Goal: Information Seeking & Learning: Learn about a topic

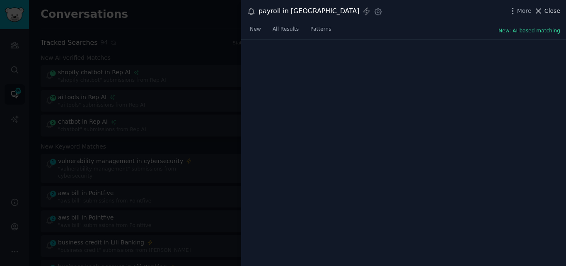
click at [548, 10] on span "Close" at bounding box center [552, 11] width 16 height 9
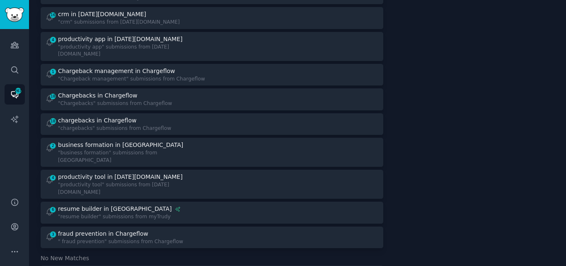
scroll to position [760, 0]
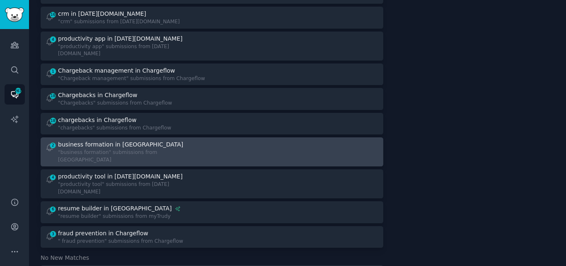
click at [129, 149] on div ""business formation" submissions from [GEOGRAPHIC_DATA]" at bounding box center [132, 156] width 148 height 15
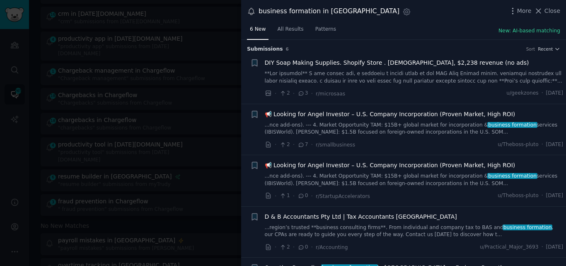
click at [324, 76] on link at bounding box center [414, 77] width 299 height 15
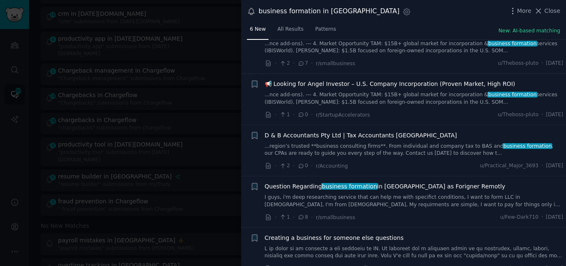
scroll to position [464, 0]
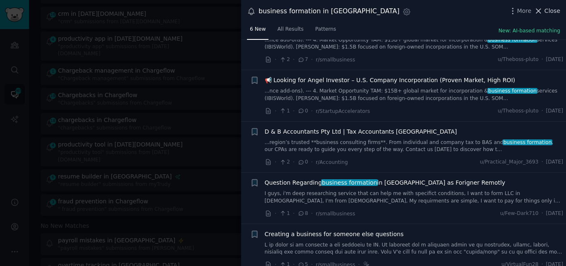
click at [543, 10] on icon at bounding box center [538, 11] width 9 height 9
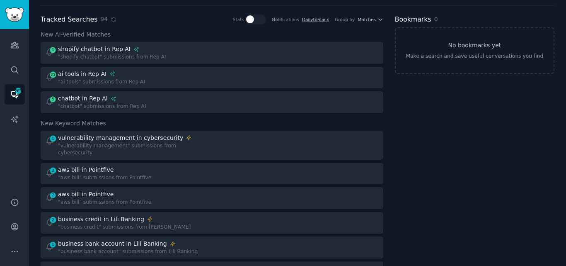
scroll to position [15, 0]
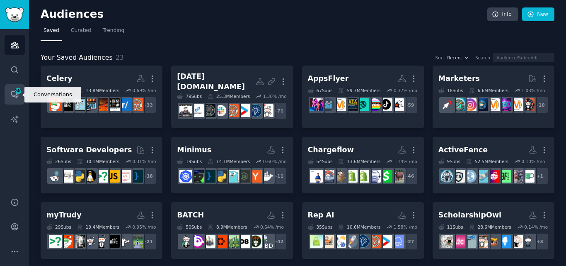
click at [12, 94] on icon "Sidebar" at bounding box center [14, 94] width 9 height 9
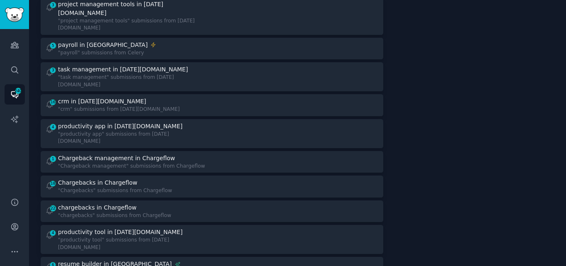
scroll to position [536, 0]
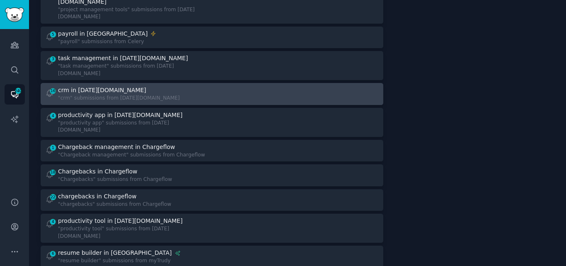
click at [133, 94] on div ""crm" submissions from [DATE][DOMAIN_NAME]" at bounding box center [119, 97] width 122 height 7
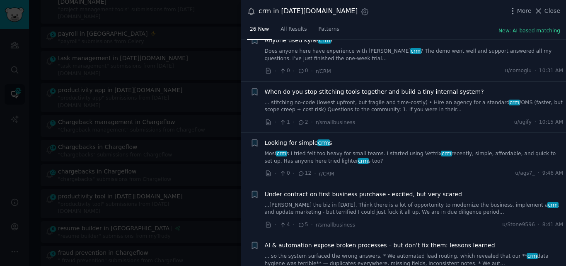
scroll to position [296, 0]
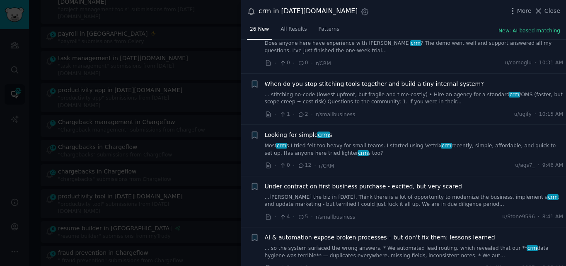
click at [358, 150] on span "crm" at bounding box center [363, 153] width 11 height 6
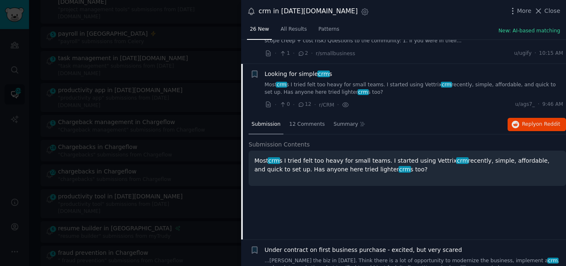
scroll to position [364, 0]
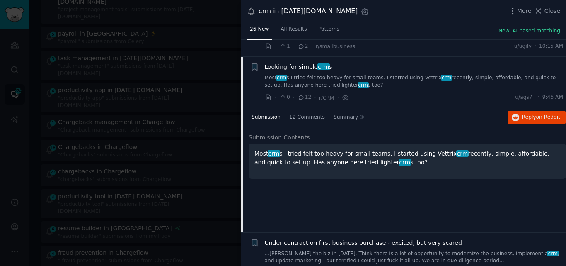
click at [310, 63] on span "Looking for simple crm s" at bounding box center [299, 67] width 68 height 9
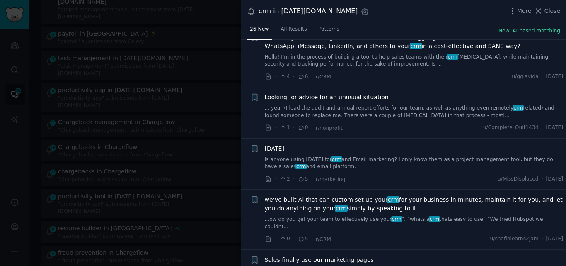
scroll to position [661, 0]
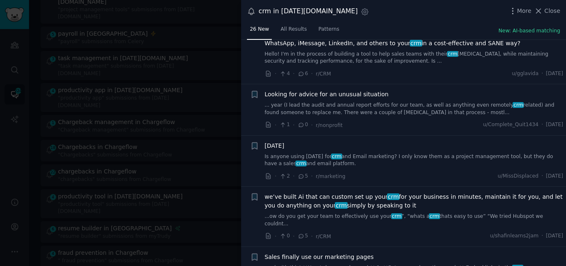
click at [290, 153] on link "Is anyone using Monday for crm and Email marketing? I only know them as a proje…" at bounding box center [414, 160] width 299 height 15
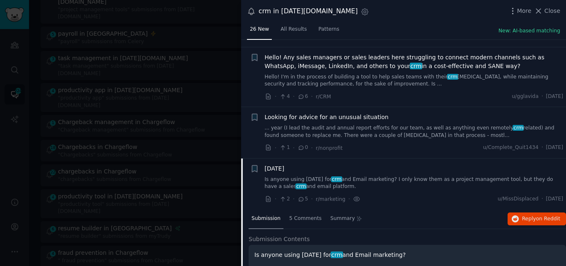
scroll to position [633, 0]
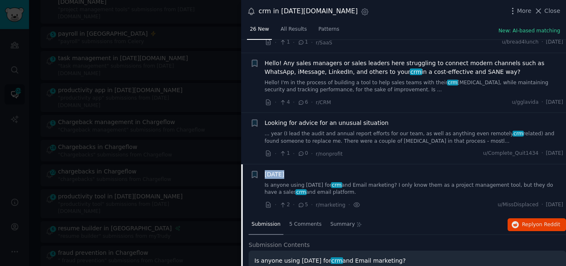
drag, startPoint x: 299, startPoint y: 150, endPoint x: 261, endPoint y: 147, distance: 38.2
click at [261, 170] on div "+ Monday Is anyone using Monday for crm and Email marketing? I only know them a…" at bounding box center [406, 189] width 313 height 39
copy span "Monday"
click at [520, 218] on button "Reply on Reddit" at bounding box center [537, 224] width 58 height 13
click at [273, 164] on li "Bookmark this conversation + Monday Is anyone using Monday for crm and Email ma…" at bounding box center [403, 189] width 325 height 51
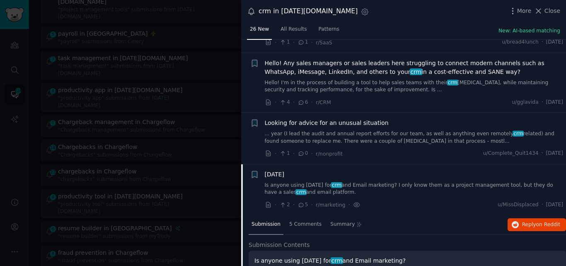
click at [273, 170] on span "Monday" at bounding box center [274, 174] width 19 height 9
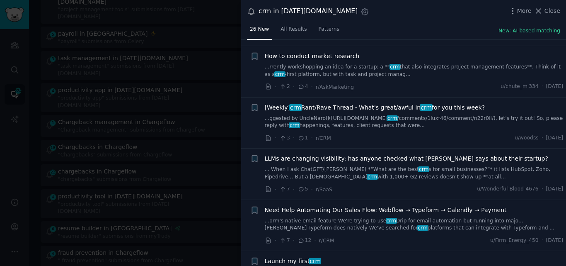
scroll to position [1120, 0]
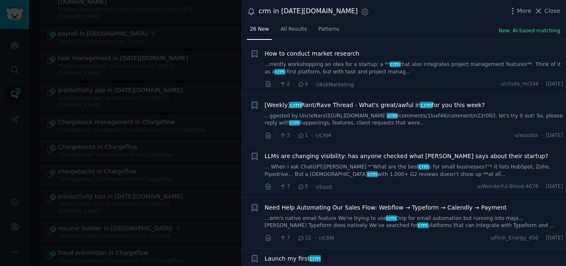
click at [401, 215] on link "...orm's native email feature We're trying to use crm Drip for email automation…" at bounding box center [414, 222] width 299 height 15
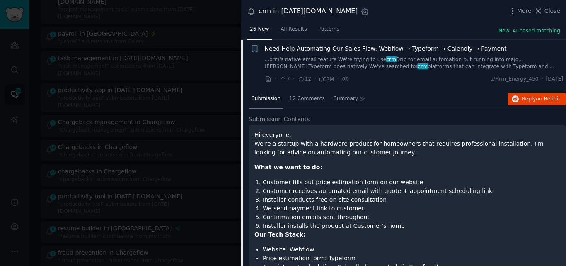
scroll to position [1257, 0]
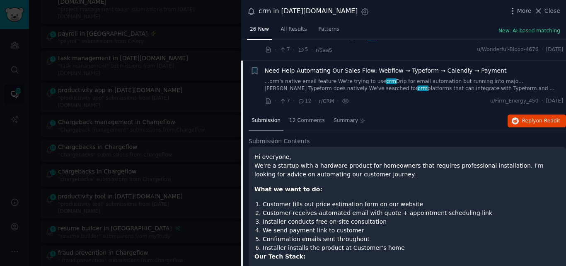
drag, startPoint x: 263, startPoint y: 142, endPoint x: 358, endPoint y: 140, distance: 94.5
click at [358, 152] on p "Hi everyone, We're a startup with a hardware product for homeowners that requir…" at bounding box center [407, 165] width 306 height 26
copy p "automating our customer journey."
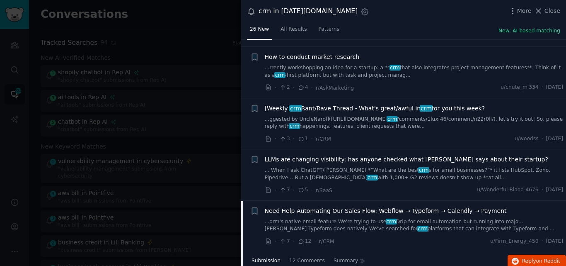
scroll to position [1113, 0]
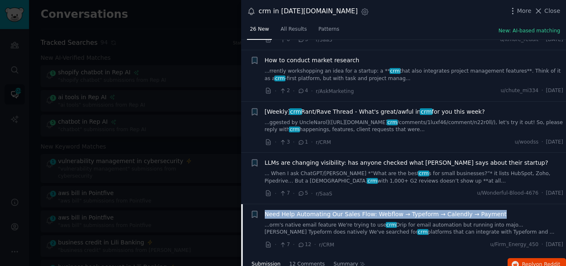
drag, startPoint x: 494, startPoint y: 180, endPoint x: 266, endPoint y: 178, distance: 228.3
click at [266, 210] on div "Need Help Automating Our Sales Flow: Webflow → Typeform → Calendly → Payment" at bounding box center [414, 214] width 299 height 9
copy span "Need Help Automating Our Sales Flow: Webflow → Typeform → Calendly → Payment"
click at [328, 158] on span "LLMs are changing visibility: has anyone checked what AI says about their start…" at bounding box center [406, 162] width 283 height 9
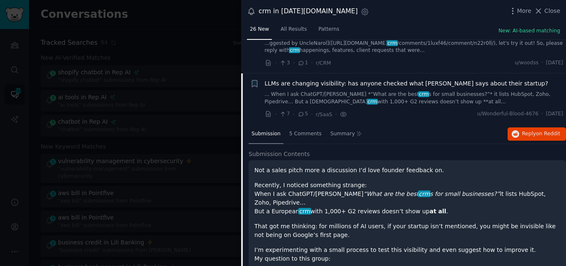
scroll to position [1193, 0]
click at [313, 79] on span "LLMs are changing visibility: has anyone checked what AI says about their start…" at bounding box center [406, 83] width 283 height 9
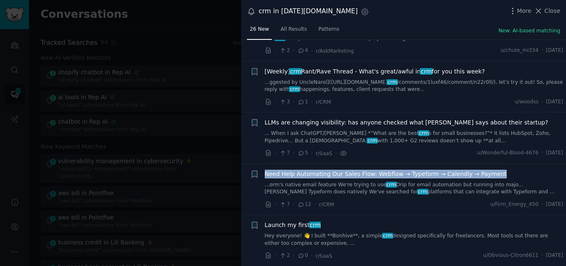
scroll to position [1120, 0]
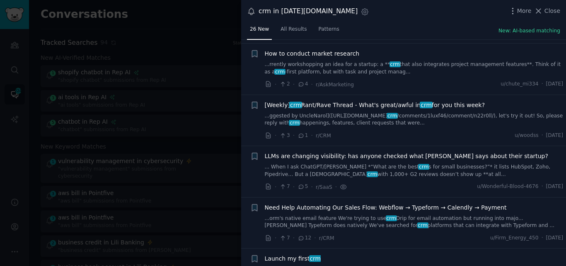
click at [544, 15] on div "More Close" at bounding box center [534, 11] width 52 height 10
click at [541, 10] on icon at bounding box center [539, 11] width 5 height 5
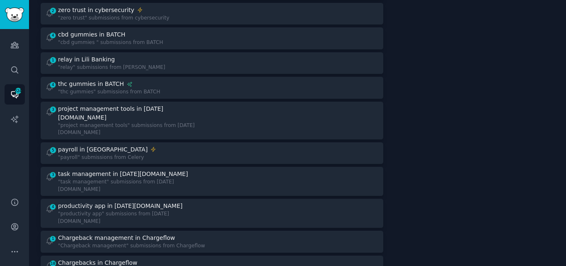
scroll to position [424, 0]
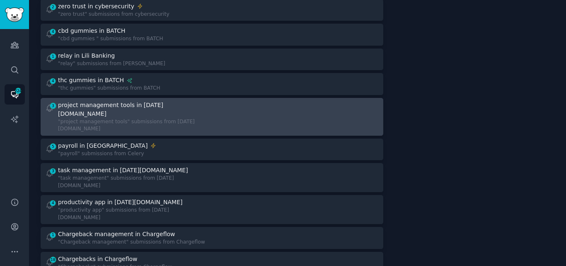
click at [148, 118] on div ""project management tools" submissions from [DATE][DOMAIN_NAME]" at bounding box center [132, 125] width 148 height 15
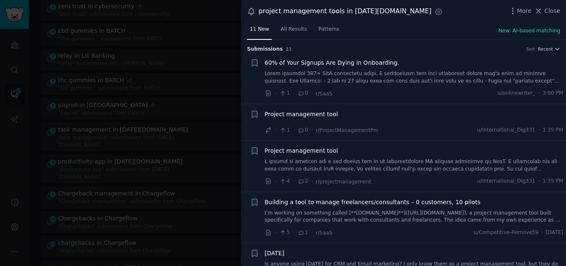
click at [295, 114] on span "Project management tool" at bounding box center [301, 114] width 73 height 9
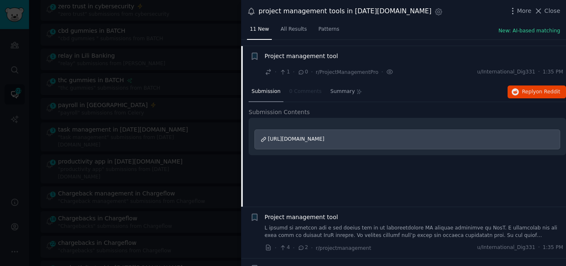
scroll to position [64, 0]
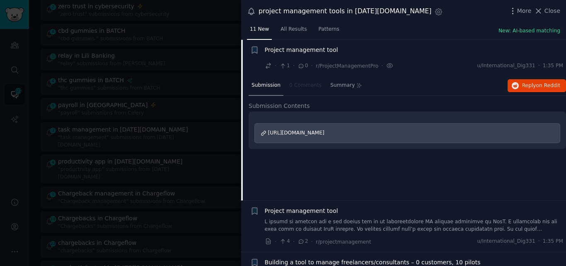
click at [285, 49] on span "Project management tool" at bounding box center [301, 50] width 73 height 9
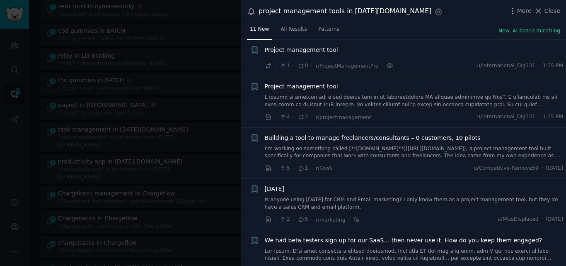
click at [310, 99] on link at bounding box center [414, 101] width 299 height 15
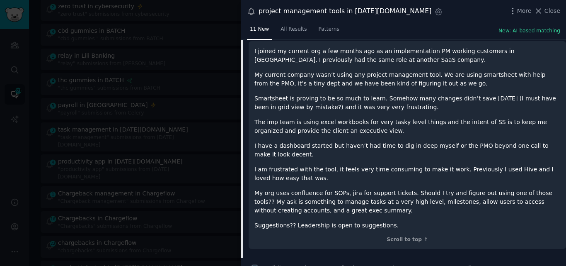
scroll to position [183, 0]
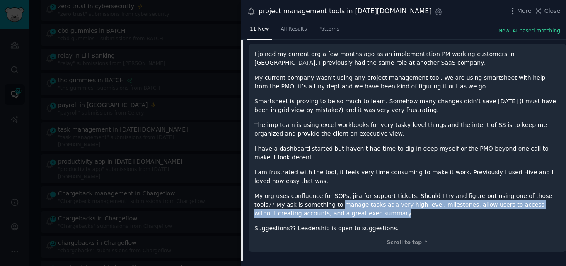
drag, startPoint x: 296, startPoint y: 204, endPoint x: 305, endPoint y: 214, distance: 13.2
click at [305, 214] on p "My org uses confluence for SOPs, jira for support tickets. Should I try and fig…" at bounding box center [407, 204] width 306 height 26
copy p "manage tasks at a very high level, milestones, allow users to access without cr…"
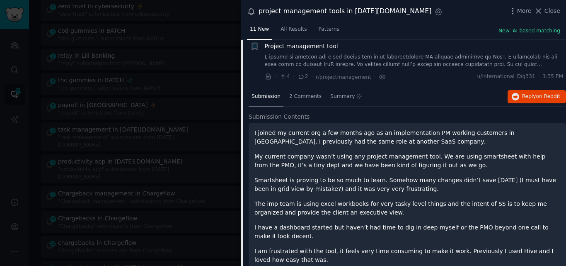
scroll to position [88, 0]
